Goal: Information Seeking & Learning: Learn about a topic

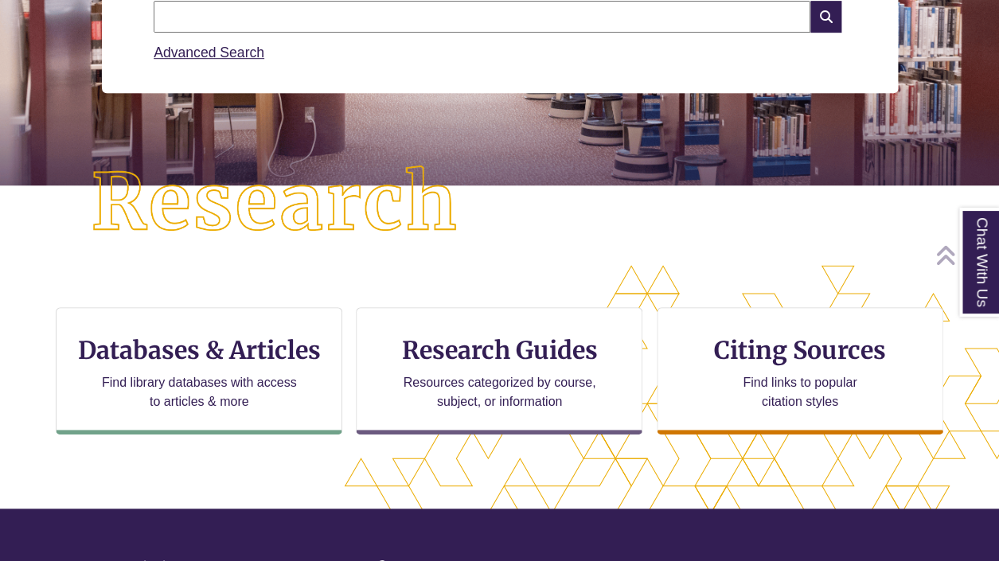
scroll to position [287, 0]
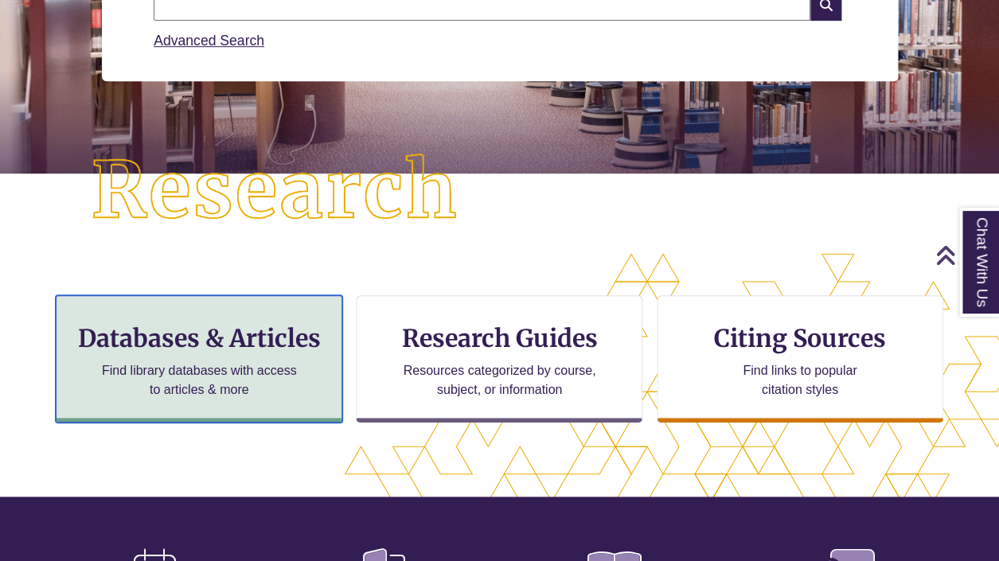
click at [277, 365] on p "Find library databases with access to articles & more" at bounding box center [200, 380] width 208 height 38
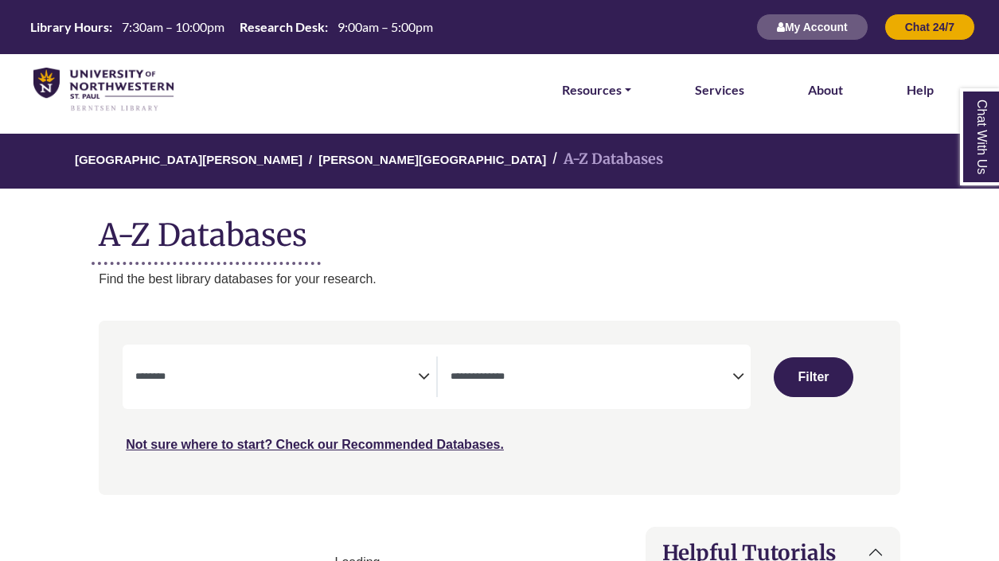
select select "Database Subject Filter"
select select "Database Types Filter"
select select "Database Subject Filter"
click at [652, 371] on span "Search filters" at bounding box center [592, 375] width 282 height 14
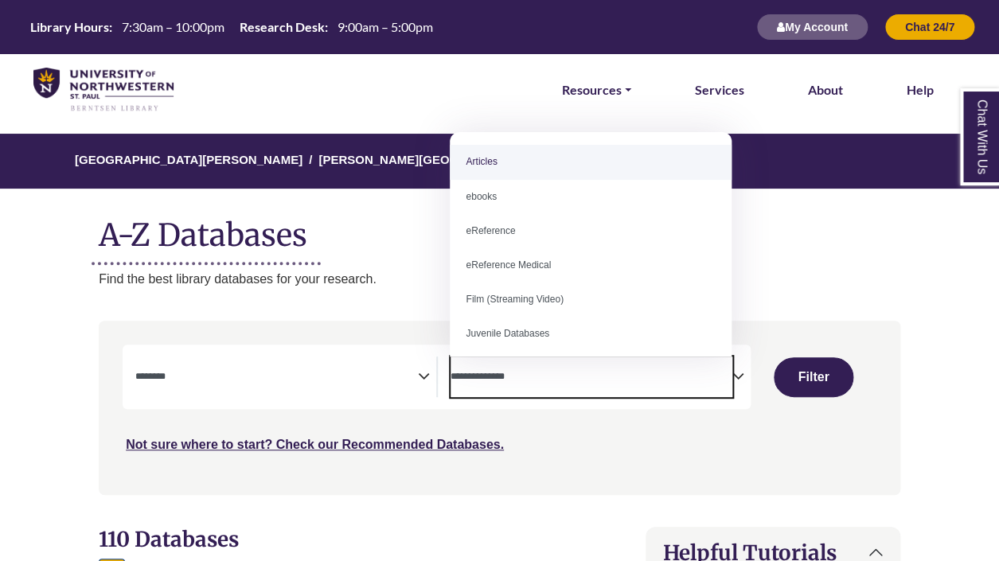
select select "*****"
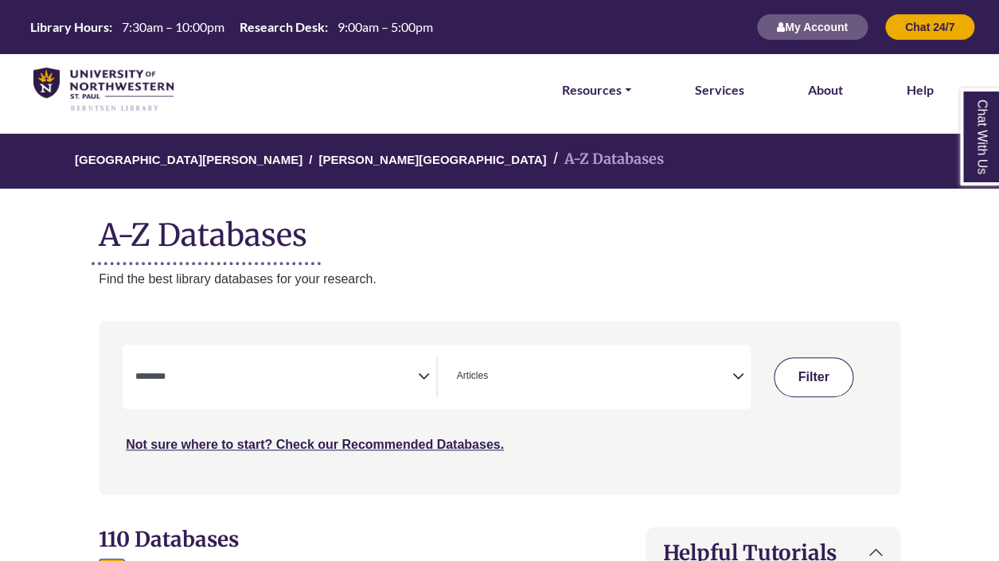
click at [823, 373] on button "Filter" at bounding box center [814, 378] width 80 height 40
select select "Database Subject Filter"
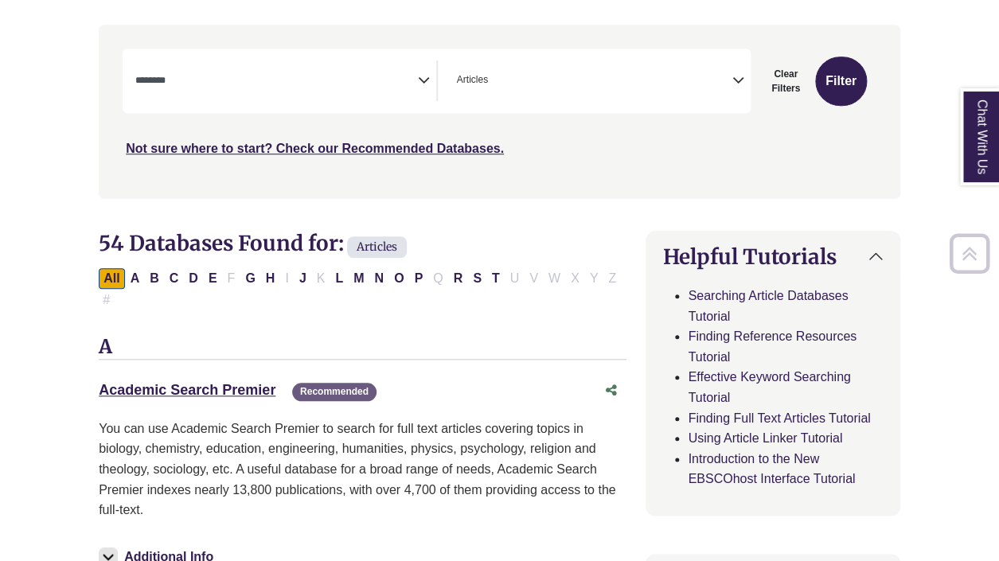
scroll to position [297, 0]
click at [221, 393] on link "Academic Search Premier This link opens in a new window" at bounding box center [187, 389] width 177 height 16
